Goal: Transaction & Acquisition: Book appointment/travel/reservation

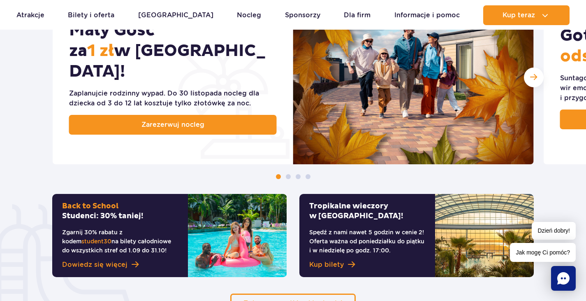
scroll to position [526, 0]
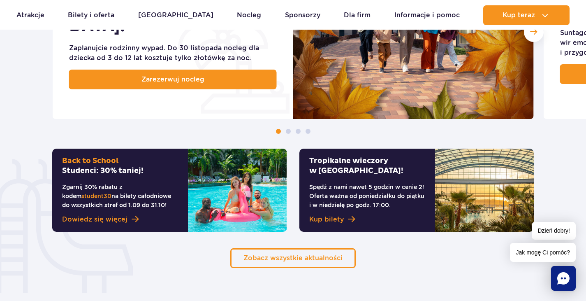
click at [184, 182] on div "Back to [GEOGRAPHIC_DATA]: 30% taniej! Zgarnij 30% rabatu z kodem student30 na …" at bounding box center [120, 189] width 136 height 83
click at [115, 219] on span "Dowiedz się więcej" at bounding box center [94, 219] width 65 height 10
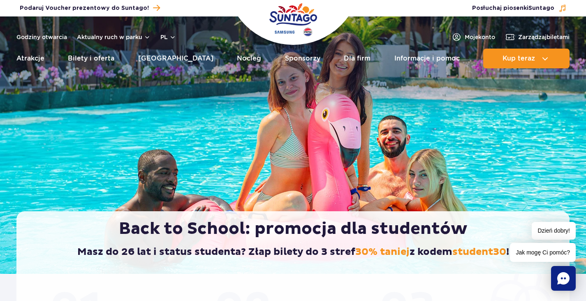
scroll to position [263, 0]
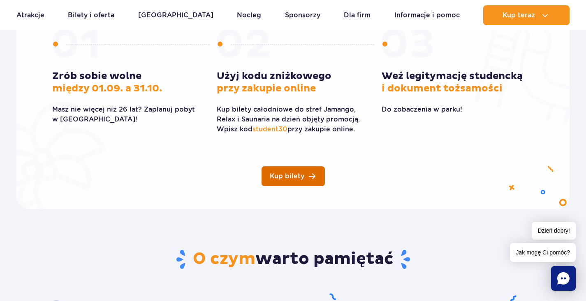
click at [308, 178] on link "Kup bilety" at bounding box center [293, 176] width 63 height 20
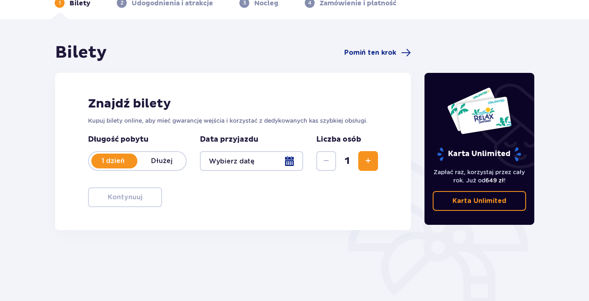
scroll to position [43, 0]
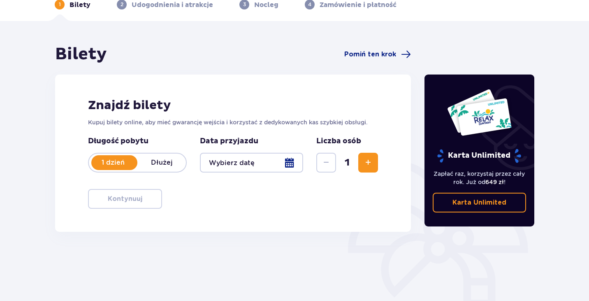
click at [220, 169] on div at bounding box center [251, 163] width 103 height 20
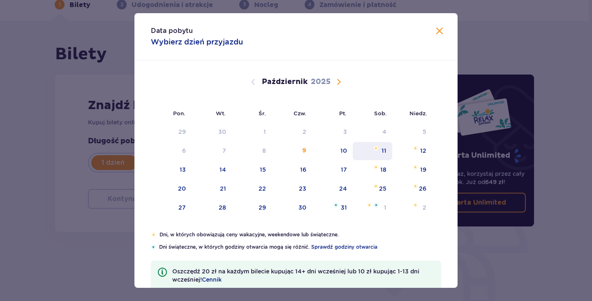
click at [379, 153] on div "11" at bounding box center [373, 151] width 40 height 18
type input "11.10.25"
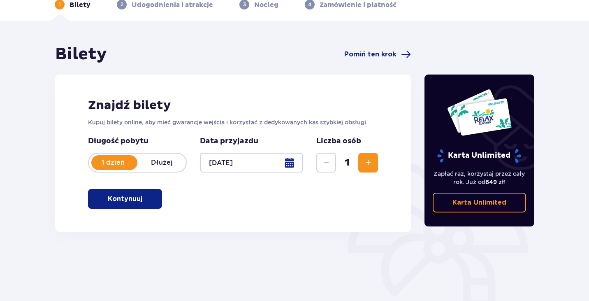
click at [267, 165] on div at bounding box center [251, 163] width 103 height 20
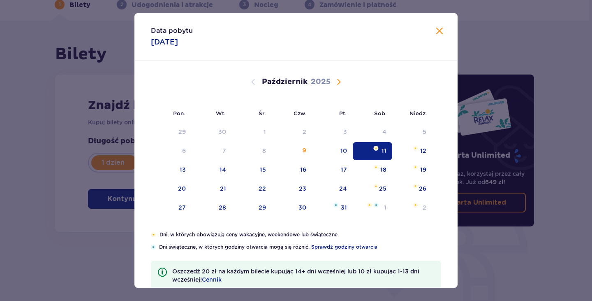
click at [439, 31] on span "Zamknij" at bounding box center [440, 31] width 10 height 10
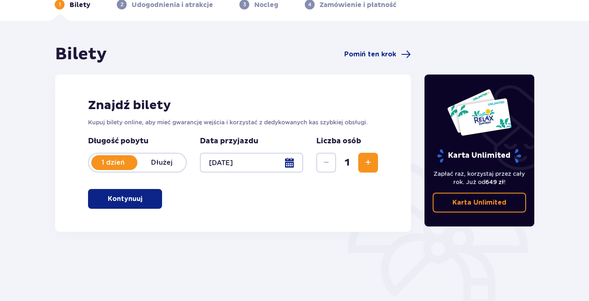
click at [135, 197] on p "Kontynuuj" at bounding box center [125, 198] width 35 height 9
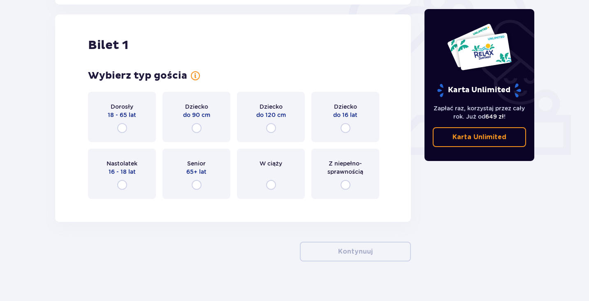
scroll to position [275, 0]
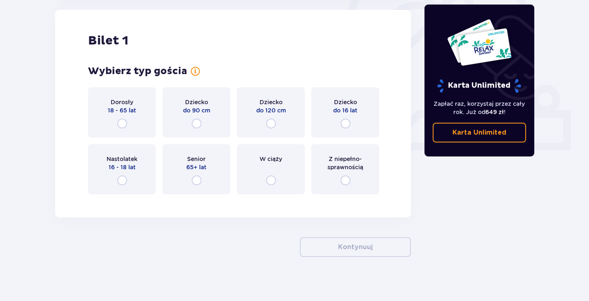
click at [128, 126] on div "Dorosły 18 - 65 lat" at bounding box center [122, 112] width 68 height 50
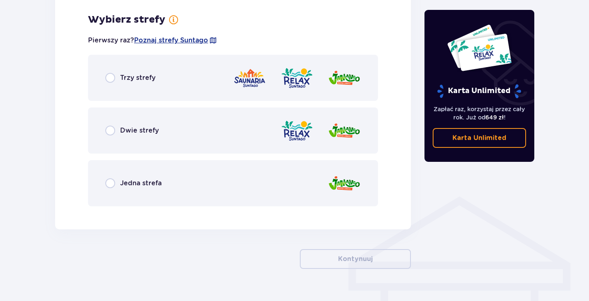
scroll to position [476, 0]
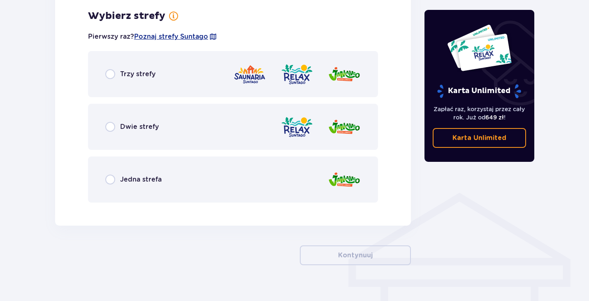
click at [152, 77] on span "Trzy strefy" at bounding box center [137, 74] width 35 height 9
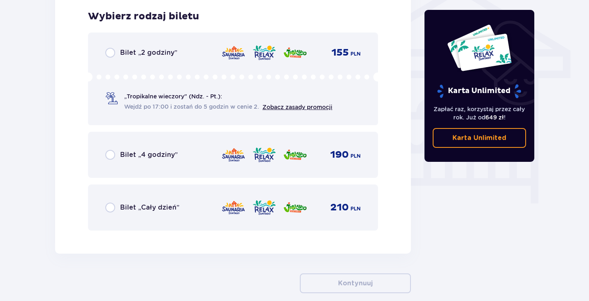
scroll to position [684, 0]
click at [169, 209] on span "Bilet „Cały dzień”" at bounding box center [149, 206] width 59 height 9
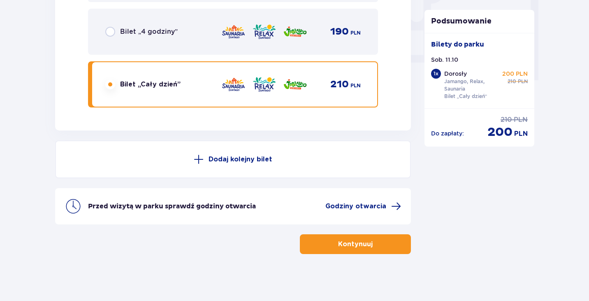
scroll to position [810, 0]
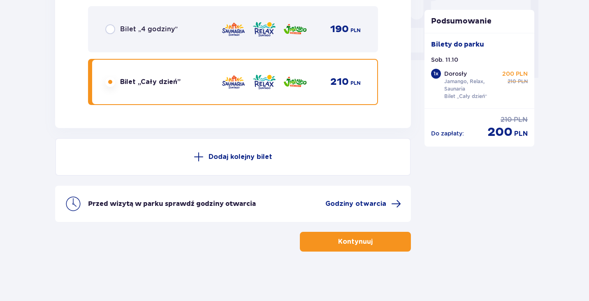
click at [341, 245] on p "Kontynuuj" at bounding box center [355, 241] width 35 height 9
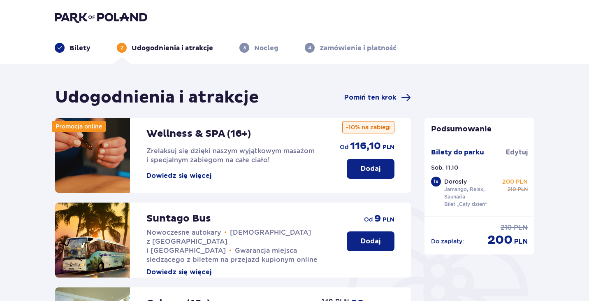
scroll to position [73, 0]
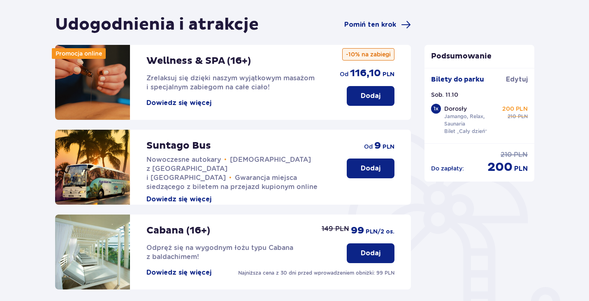
click at [386, 167] on button "Dodaj" at bounding box center [371, 168] width 48 height 20
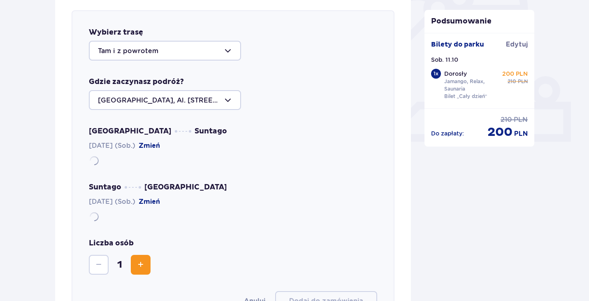
scroll to position [284, 0]
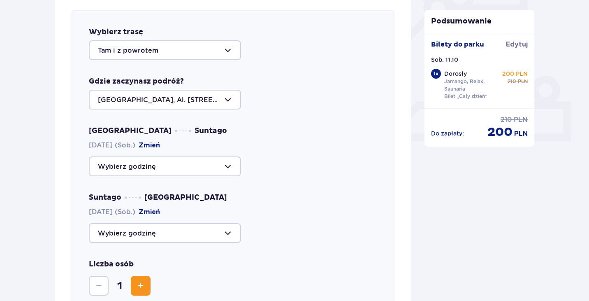
click at [156, 101] on div at bounding box center [165, 100] width 152 height 20
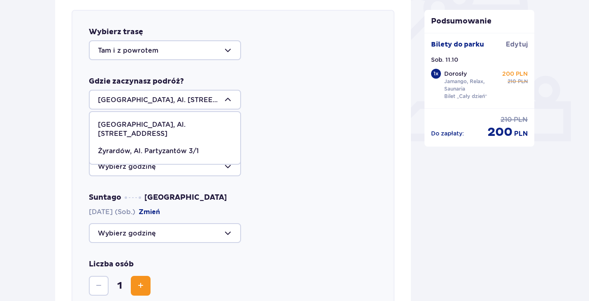
click at [156, 101] on div at bounding box center [165, 100] width 152 height 20
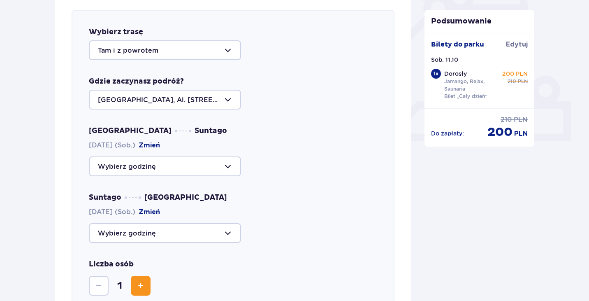
click at [145, 163] on div at bounding box center [165, 166] width 152 height 20
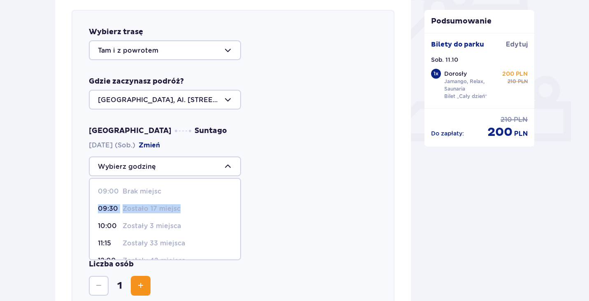
drag, startPoint x: 237, startPoint y: 199, endPoint x: 237, endPoint y: 205, distance: 6.6
click at [237, 205] on span "09:00 Brak miejsc 09:30 Zostało 17 miejsc 10:00 Zostały 3 miejsca 11:15 Zostały…" at bounding box center [165, 219] width 152 height 82
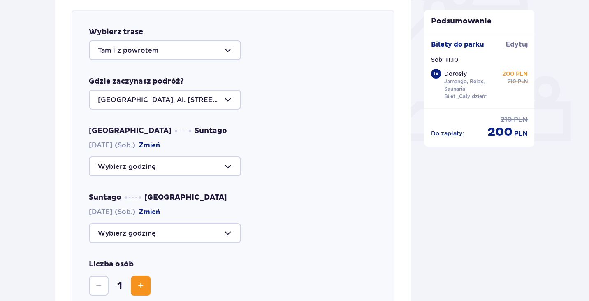
click at [342, 174] on div at bounding box center [233, 166] width 288 height 20
click at [213, 167] on div at bounding box center [165, 166] width 152 height 20
drag, startPoint x: 205, startPoint y: 98, endPoint x: 115, endPoint y: 102, distance: 89.8
click at [115, 102] on div at bounding box center [165, 100] width 152 height 20
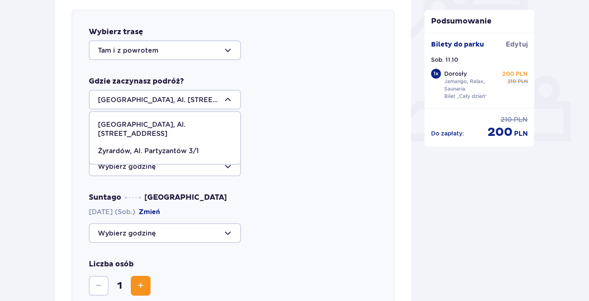
click at [307, 152] on div "Warszawa Suntago 11.10.2025 (Sob.) Zmień" at bounding box center [233, 151] width 288 height 50
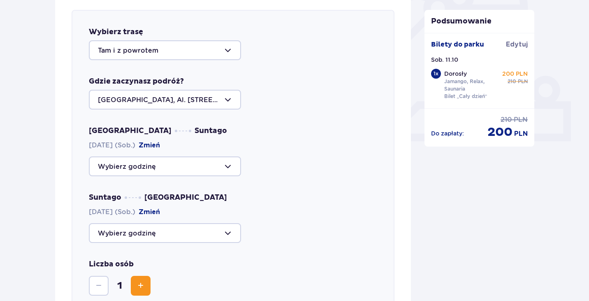
click at [181, 231] on div at bounding box center [165, 233] width 152 height 20
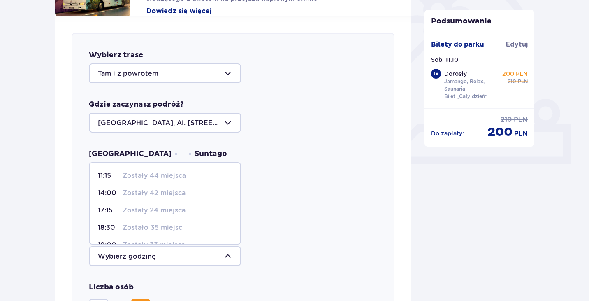
scroll to position [260, 0]
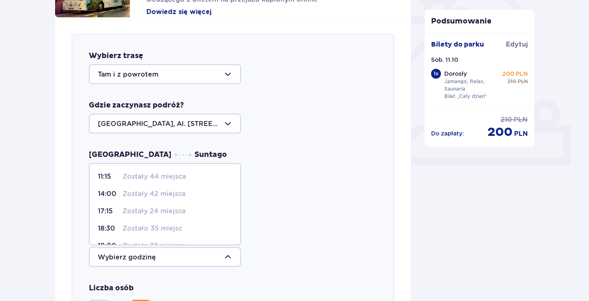
click at [142, 126] on div at bounding box center [165, 124] width 152 height 20
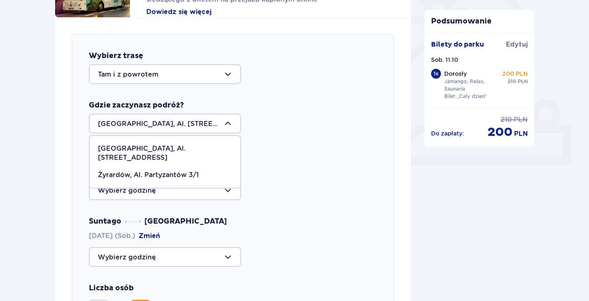
click at [219, 217] on div "Suntago Warszawa 11.10.2025 (Sob.) Zmień" at bounding box center [233, 241] width 288 height 50
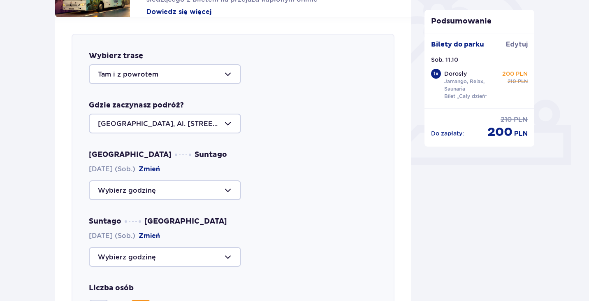
click at [160, 194] on div at bounding box center [165, 190] width 152 height 20
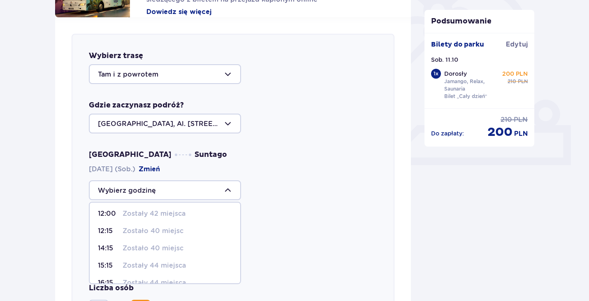
scroll to position [83, 0]
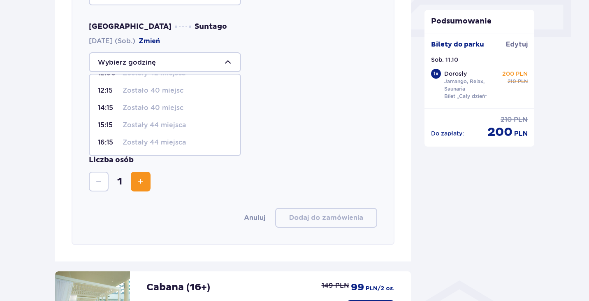
click at [65, 227] on div "Wybierz trasę Tam i z powrotem Gdzie zaczynasz podróż? Warszawa, Al. Jerozolims…" at bounding box center [233, 75] width 356 height 372
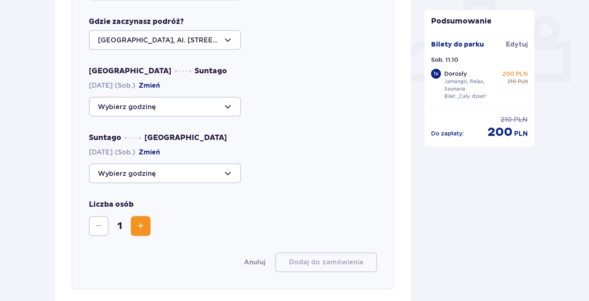
scroll to position [343, 0]
click at [103, 174] on div at bounding box center [165, 173] width 152 height 20
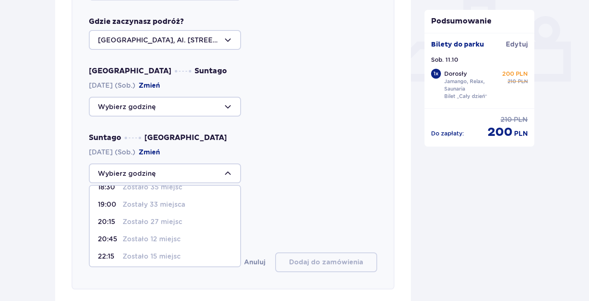
scroll to position [66, 0]
click at [190, 9] on div "Wybierz trasę Tam i z powrotem Gdzie zaczynasz podróż? Warszawa, Al. Jerozolims…" at bounding box center [233, 119] width 323 height 339
